Goal: Information Seeking & Learning: Learn about a topic

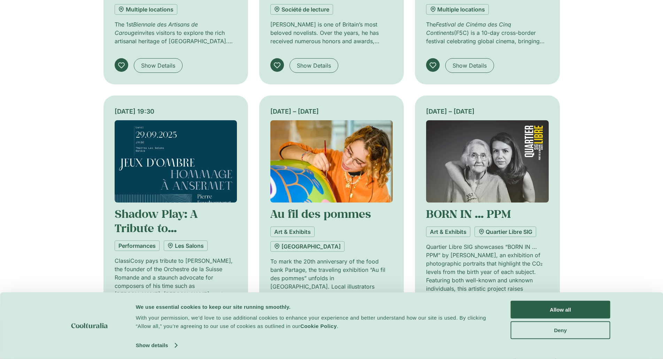
scroll to position [557, 0]
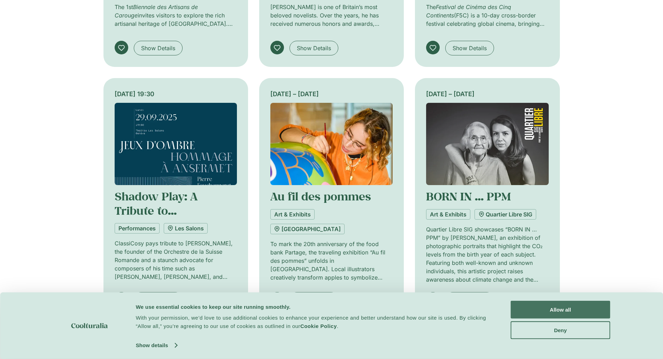
click at [554, 309] on button "Allow all" at bounding box center [561, 310] width 100 height 18
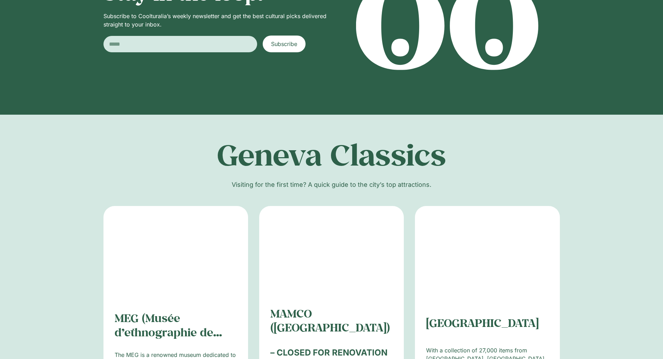
scroll to position [1114, 0]
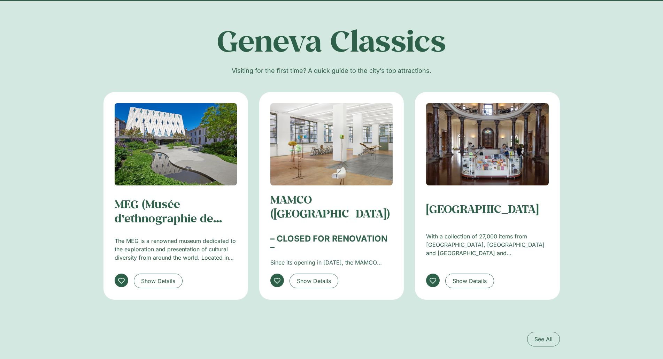
click at [528, 164] on img at bounding box center [487, 144] width 122 height 82
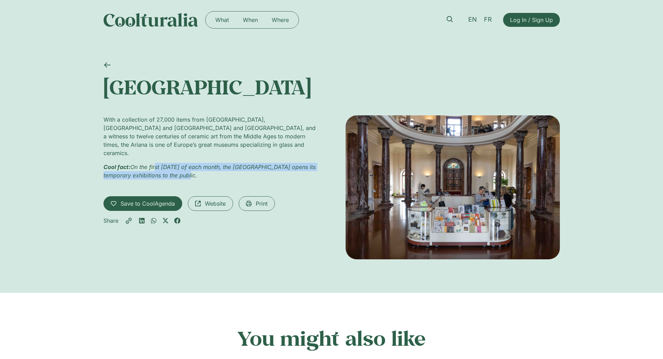
drag, startPoint x: 155, startPoint y: 163, endPoint x: 217, endPoint y: 167, distance: 61.8
click at [217, 167] on p "Cool fact: On the first Sunday of each month, the Ariana Museum opens its tempo…" at bounding box center [210, 171] width 214 height 17
click at [219, 168] on p "Cool fact: On the first Sunday of each month, the Ariana Museum opens its tempo…" at bounding box center [210, 171] width 214 height 17
drag, startPoint x: 212, startPoint y: 170, endPoint x: 135, endPoint y: 159, distance: 78.1
click at [135, 163] on p "Cool fact: On the first Sunday of each month, the Ariana Museum opens its tempo…" at bounding box center [210, 171] width 214 height 17
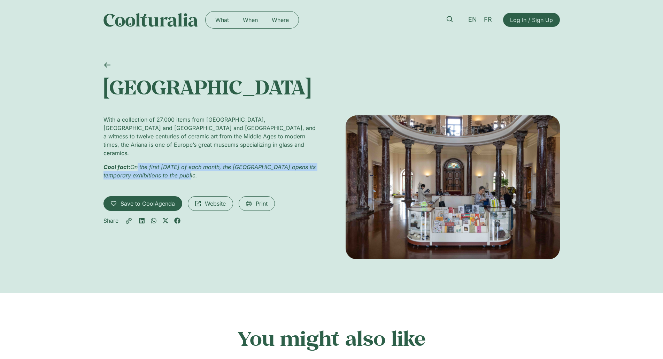
click at [201, 166] on p "Cool fact: On the first Sunday of each month, the Ariana Museum opens its tempo…" at bounding box center [210, 171] width 214 height 17
drag, startPoint x: 206, startPoint y: 170, endPoint x: 128, endPoint y: 159, distance: 78.8
click at [128, 163] on p "Cool fact: On the first Sunday of each month, the Ariana Museum opens its tempo…" at bounding box center [210, 171] width 214 height 17
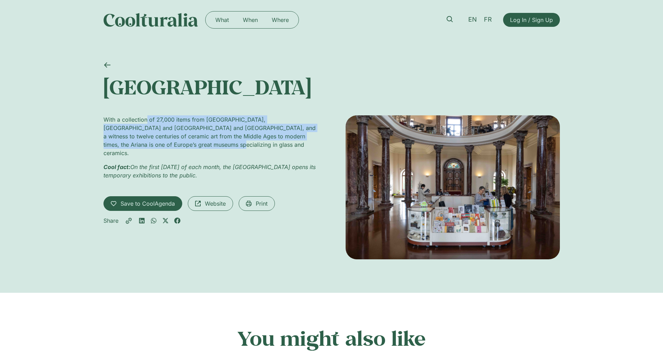
drag, startPoint x: 147, startPoint y: 121, endPoint x: 181, endPoint y: 145, distance: 41.8
click at [181, 145] on p "With a collection of 27,000 items from [GEOGRAPHIC_DATA], [GEOGRAPHIC_DATA] and…" at bounding box center [210, 136] width 214 height 42
click at [192, 147] on p "With a collection of 27,000 items from [GEOGRAPHIC_DATA], [GEOGRAPHIC_DATA] and…" at bounding box center [210, 136] width 214 height 42
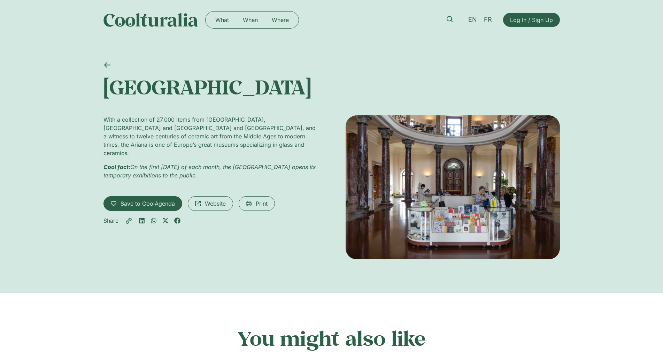
click at [158, 21] on img at bounding box center [150, 20] width 95 height 14
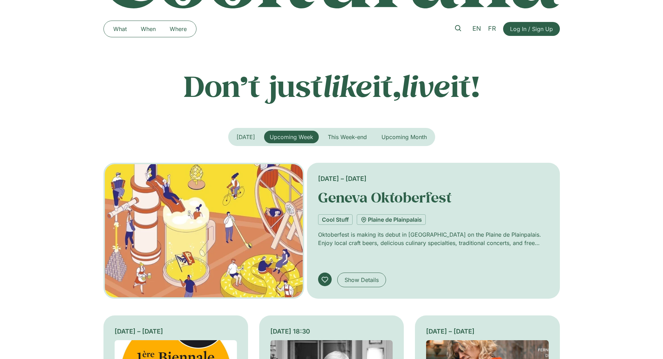
scroll to position [70, 0]
click at [247, 137] on span "[DATE]" at bounding box center [245, 136] width 18 height 7
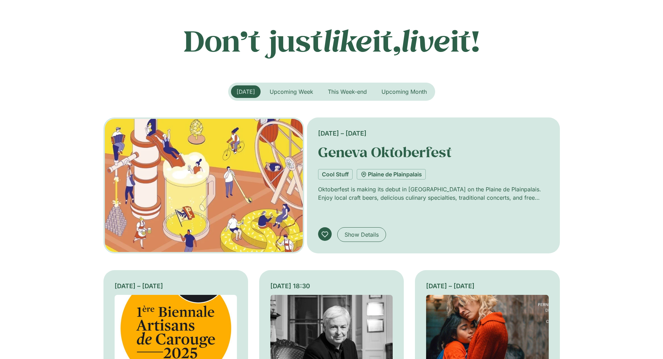
scroll to position [0, 0]
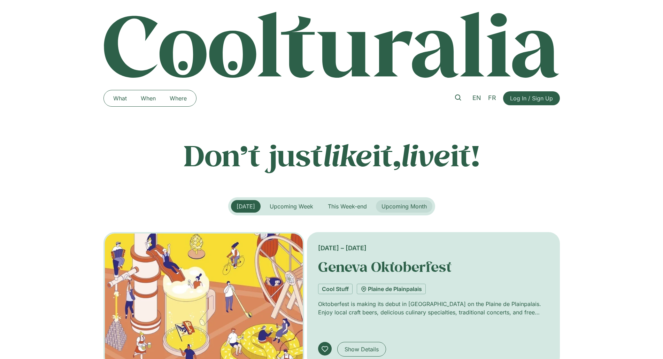
click at [410, 207] on span "Upcoming Month" at bounding box center [403, 206] width 45 height 7
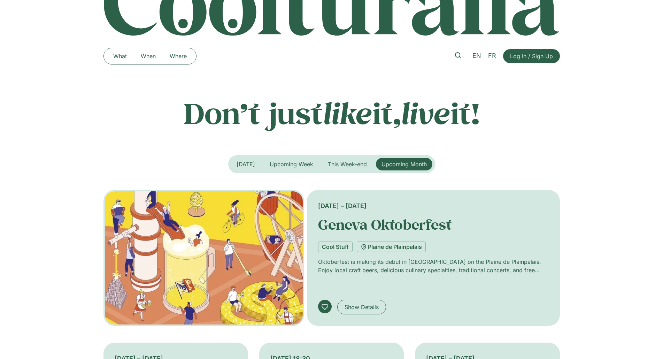
scroll to position [35, 0]
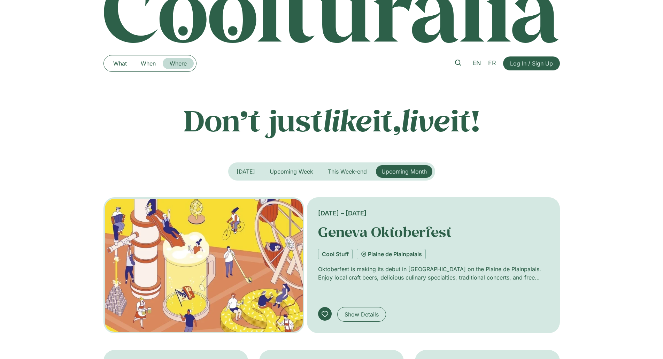
click at [176, 64] on link "Where" at bounding box center [178, 63] width 31 height 11
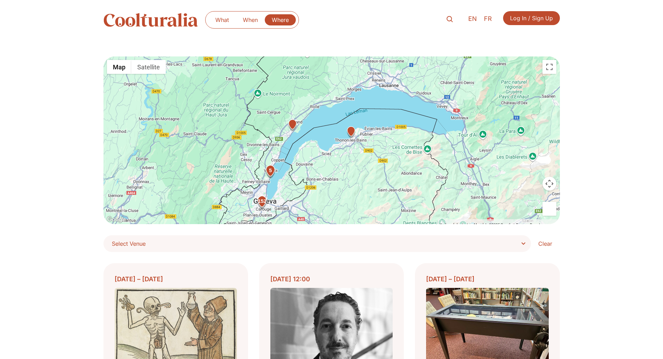
drag, startPoint x: 388, startPoint y: 130, endPoint x: 351, endPoint y: 165, distance: 50.7
click at [351, 165] on div "152 5" at bounding box center [331, 140] width 456 height 168
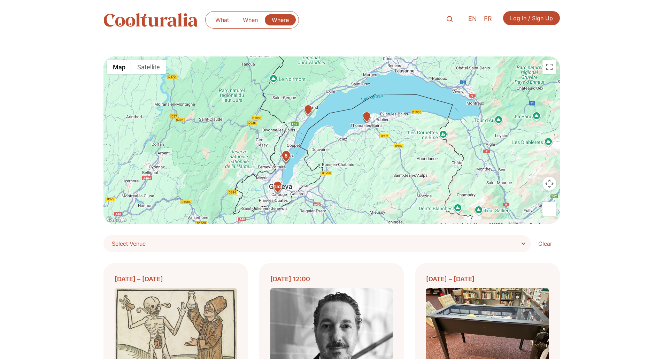
drag, startPoint x: 353, startPoint y: 158, endPoint x: 381, endPoint y: 134, distance: 37.0
click at [381, 134] on div "152 5" at bounding box center [331, 140] width 456 height 168
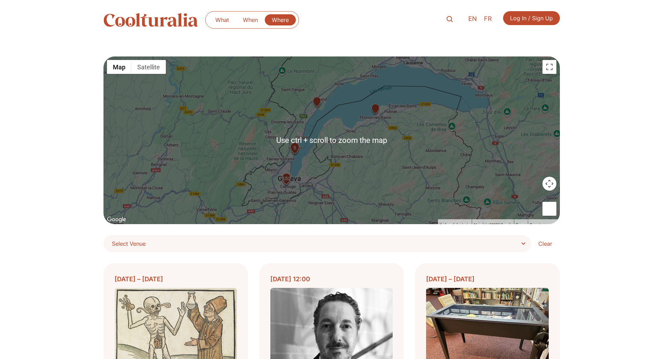
scroll to position [35, 0]
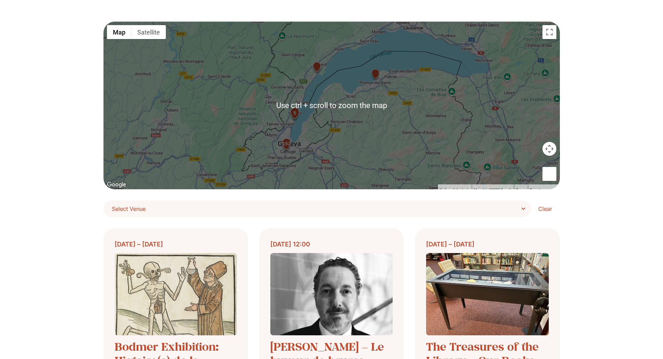
click at [288, 145] on div "152" at bounding box center [286, 145] width 14 height 14
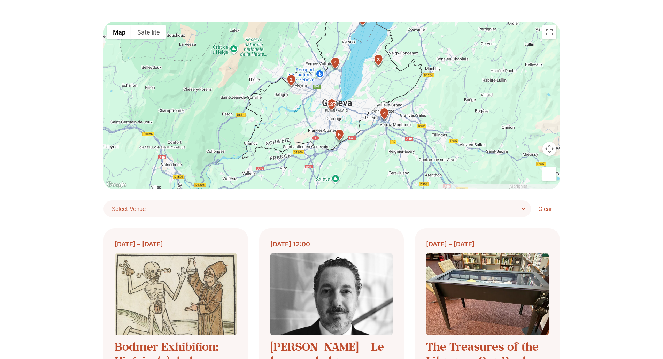
click at [384, 114] on div "4" at bounding box center [384, 114] width 14 height 14
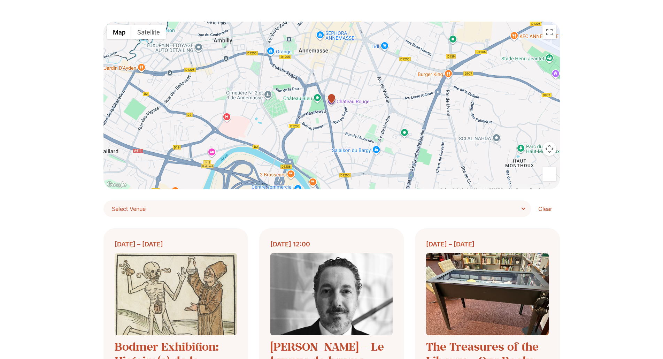
click at [332, 96] on img "Château Rouge1 Route de Bonneville, 74100 Annemasse, France" at bounding box center [331, 99] width 12 height 12
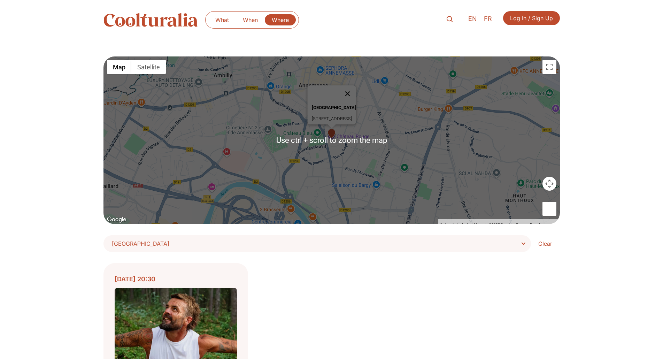
click at [356, 89] on button "Close" at bounding box center [347, 93] width 17 height 17
